Goal: Information Seeking & Learning: Learn about a topic

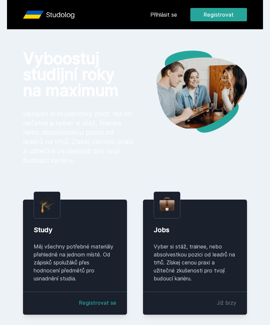
click at [171, 17] on link "Přihlásit se" at bounding box center [163, 15] width 27 height 8
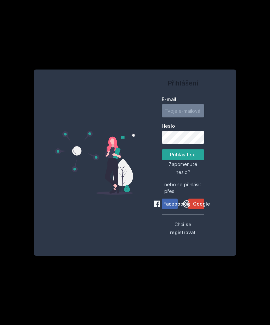
click at [190, 118] on input "E-mail" at bounding box center [182, 110] width 43 height 13
type input "[EMAIL_ADDRESS][DOMAIN_NAME]"
click at [182, 160] on button "Přihlásit se" at bounding box center [182, 155] width 43 height 11
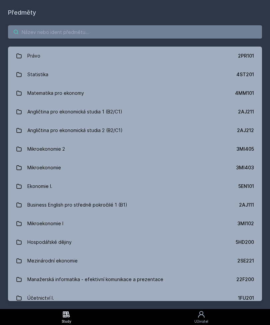
click at [201, 32] on input "search" at bounding box center [135, 31] width 254 height 13
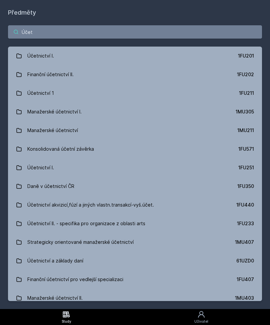
type input "Účet"
click at [72, 55] on link "Účetnictví I. 1FU201" at bounding box center [135, 56] width 254 height 19
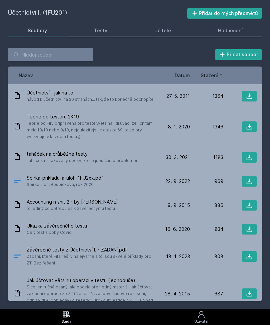
click at [105, 24] on link "Testy" at bounding box center [100, 30] width 52 height 13
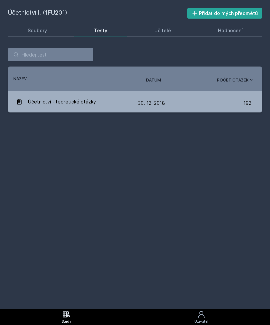
click at [38, 26] on link "Soubory" at bounding box center [37, 30] width 58 height 13
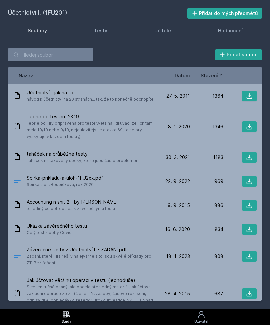
click at [167, 25] on link "Učitelé" at bounding box center [163, 30] width 56 height 13
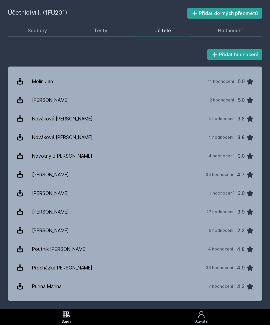
scroll to position [591, 0]
click at [54, 174] on link "Pelák [PERSON_NAME] 35 hodnocení 4.7" at bounding box center [135, 175] width 254 height 19
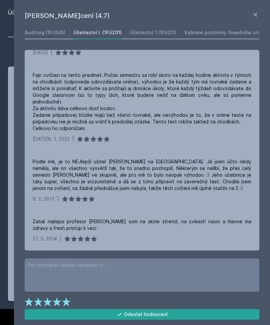
scroll to position [159, 0]
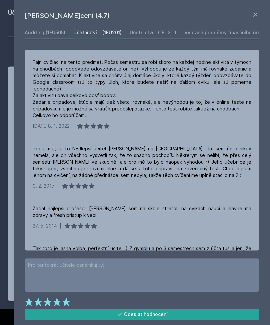
click at [48, 31] on div "Auditing (1FU505)" at bounding box center [45, 32] width 41 height 7
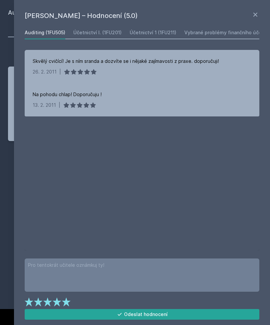
click at [104, 31] on div "Účetnictví I. (1FU201)" at bounding box center [97, 32] width 48 height 7
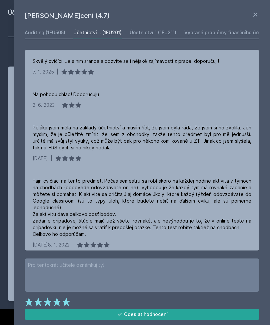
click at [254, 11] on icon at bounding box center [255, 15] width 8 height 8
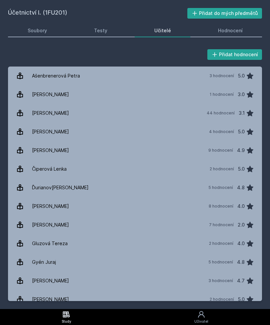
click at [39, 26] on link "Soubory" at bounding box center [37, 30] width 58 height 13
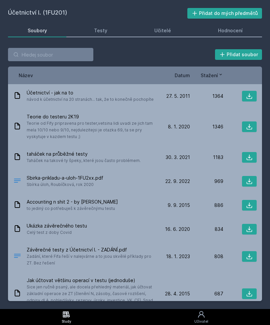
click at [251, 156] on icon at bounding box center [249, 157] width 7 height 7
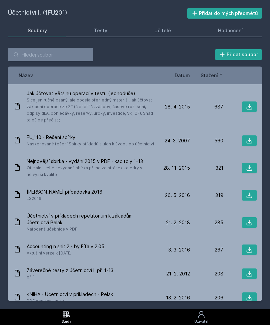
scroll to position [189, 0]
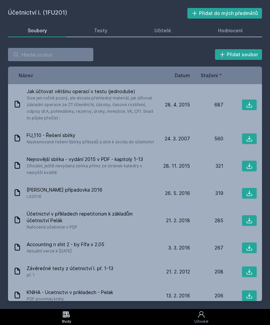
click at [115, 160] on span "Nejnovější sbírka - vydání 2015 v PDF - kapitoly 1-13" at bounding box center [90, 159] width 127 height 7
click at [251, 166] on icon at bounding box center [249, 166] width 7 height 7
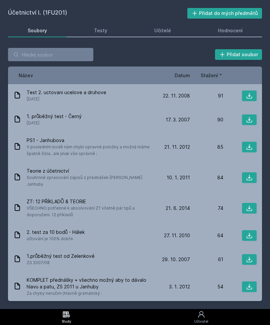
scroll to position [682, 0]
click at [251, 123] on icon at bounding box center [249, 121] width 6 height 6
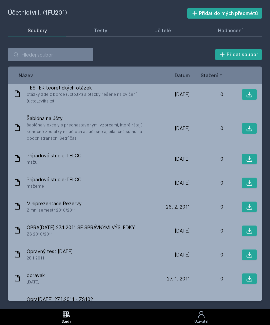
scroll to position [5026, 0]
